Goal: Information Seeking & Learning: Learn about a topic

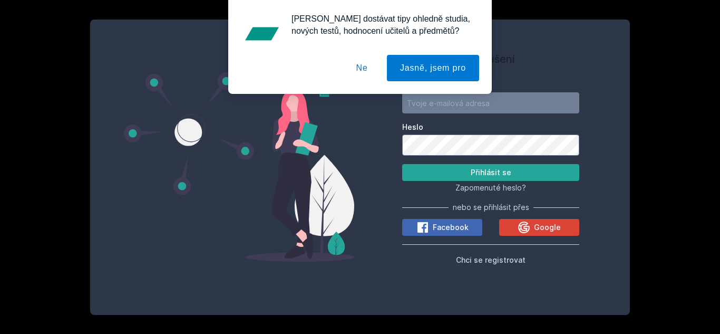
click at [359, 62] on button "Ne" at bounding box center [362, 68] width 38 height 26
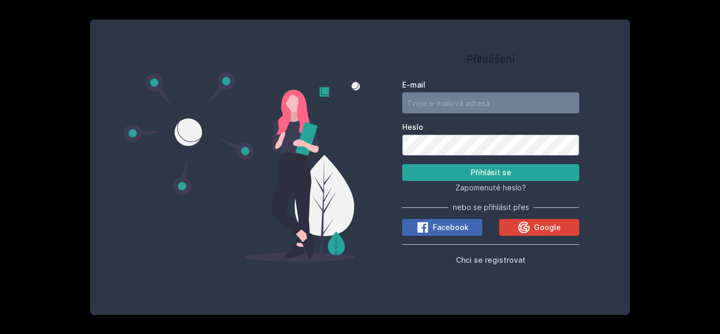
click at [445, 108] on input "E-mail" at bounding box center [490, 102] width 177 height 21
type input "[EMAIL_ADDRESS][PERSON_NAME][DOMAIN_NAME]"
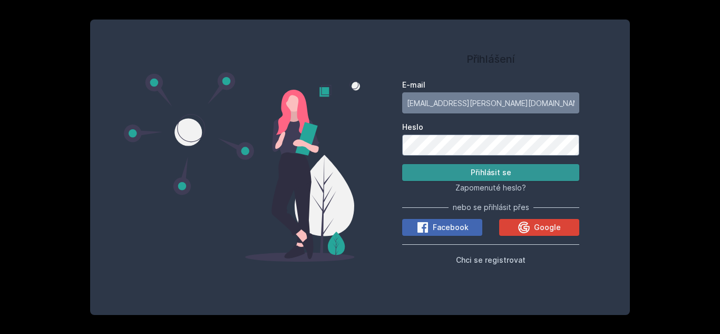
click at [413, 173] on button "Přihlásit se" at bounding box center [490, 172] width 177 height 17
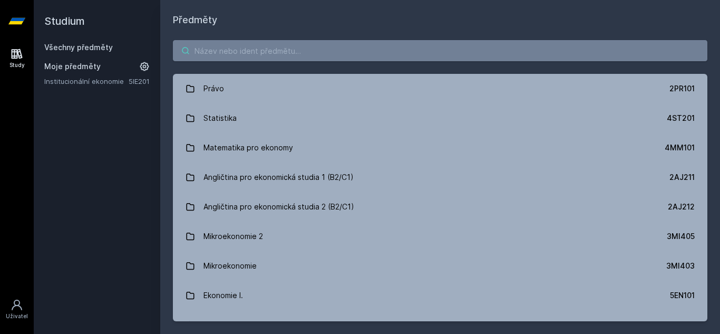
click at [238, 52] on input "search" at bounding box center [440, 50] width 535 height 21
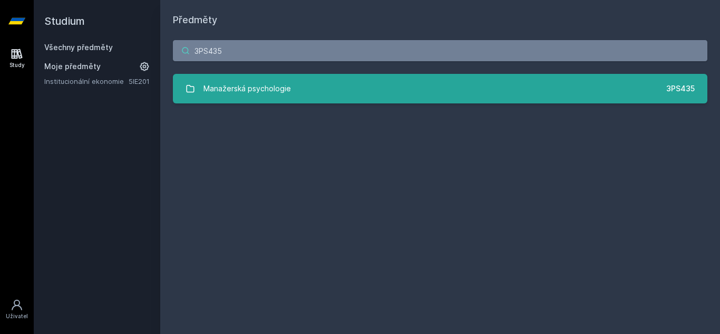
type input "3PS435"
click at [270, 84] on div "Manažerská psychologie" at bounding box center [248, 88] width 88 height 21
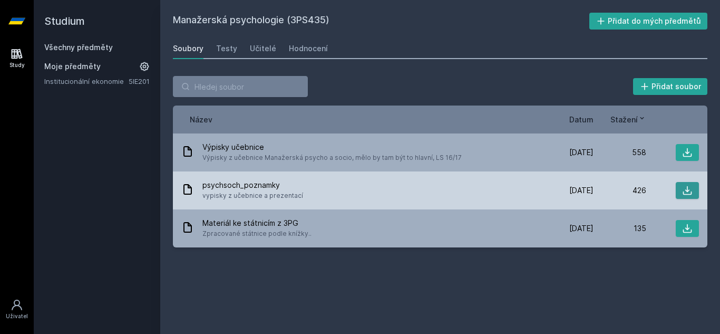
click at [691, 189] on icon at bounding box center [687, 190] width 11 height 11
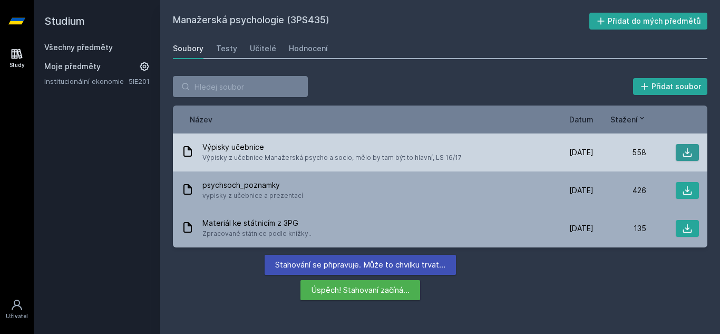
click at [685, 153] on icon at bounding box center [687, 152] width 11 height 11
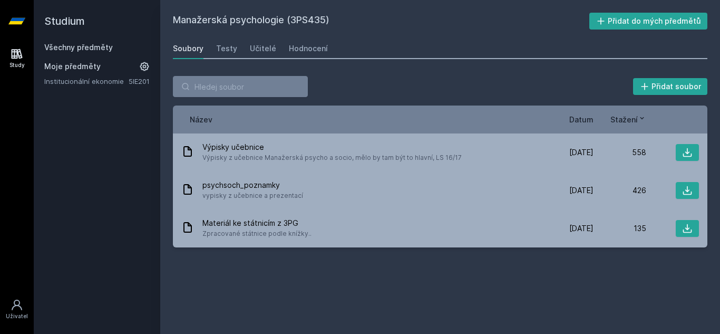
click at [20, 123] on div "Study [GEOGRAPHIC_DATA]" at bounding box center [17, 188] width 34 height 292
click at [224, 84] on input "search" at bounding box center [240, 86] width 135 height 21
click at [80, 44] on link "Všechny předměty" at bounding box center [78, 47] width 69 height 9
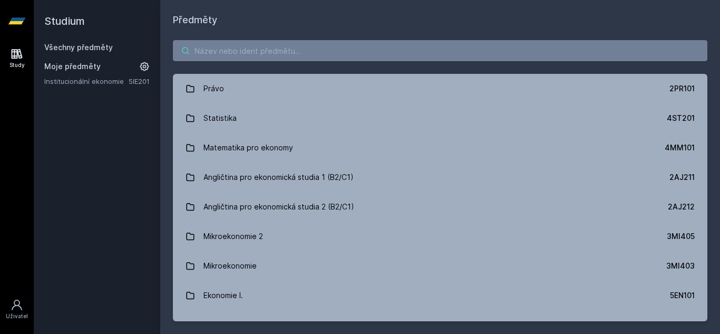
click at [210, 54] on input "search" at bounding box center [440, 50] width 535 height 21
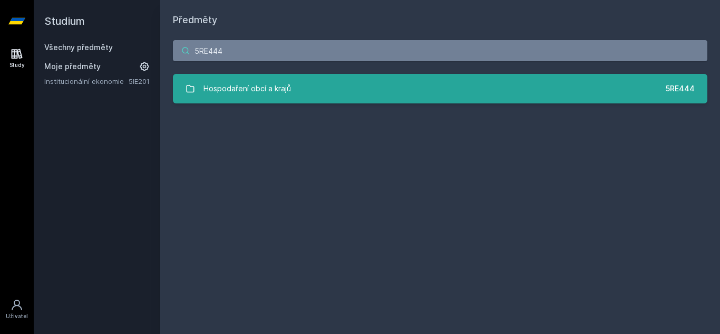
type input "5RE444"
click at [257, 86] on div "Hospodaření obcí a krajů" at bounding box center [248, 88] width 88 height 21
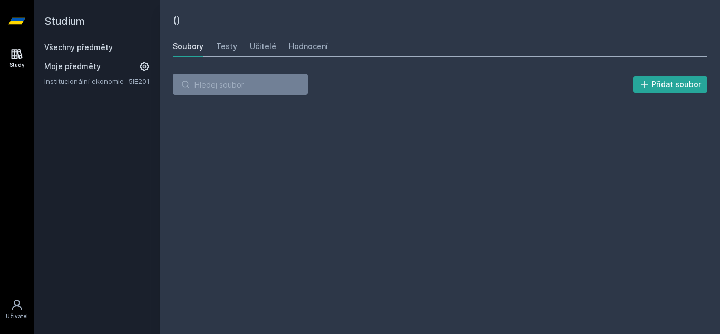
click at [102, 52] on div "Všechny předměty" at bounding box center [96, 47] width 105 height 11
click at [93, 47] on link "Všechny předměty" at bounding box center [78, 47] width 69 height 9
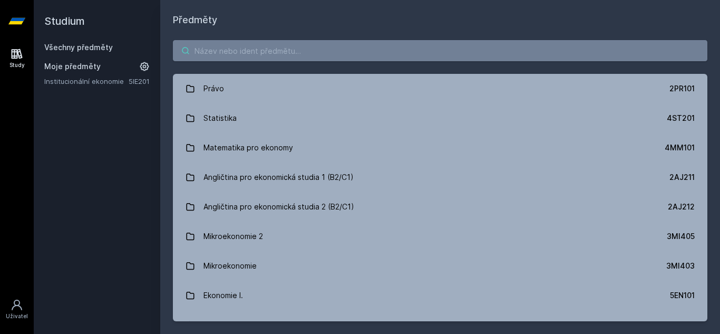
click at [201, 48] on input "search" at bounding box center [440, 50] width 535 height 21
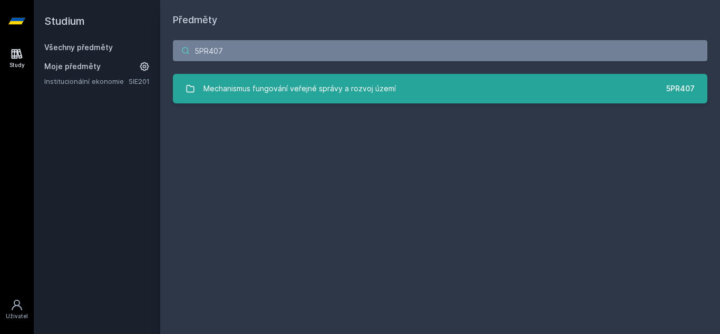
type input "5PR407"
click at [310, 95] on div "Mechanismus fungování veřejné správy a rozvoj území" at bounding box center [300, 88] width 192 height 21
